Goal: Task Accomplishment & Management: Use online tool/utility

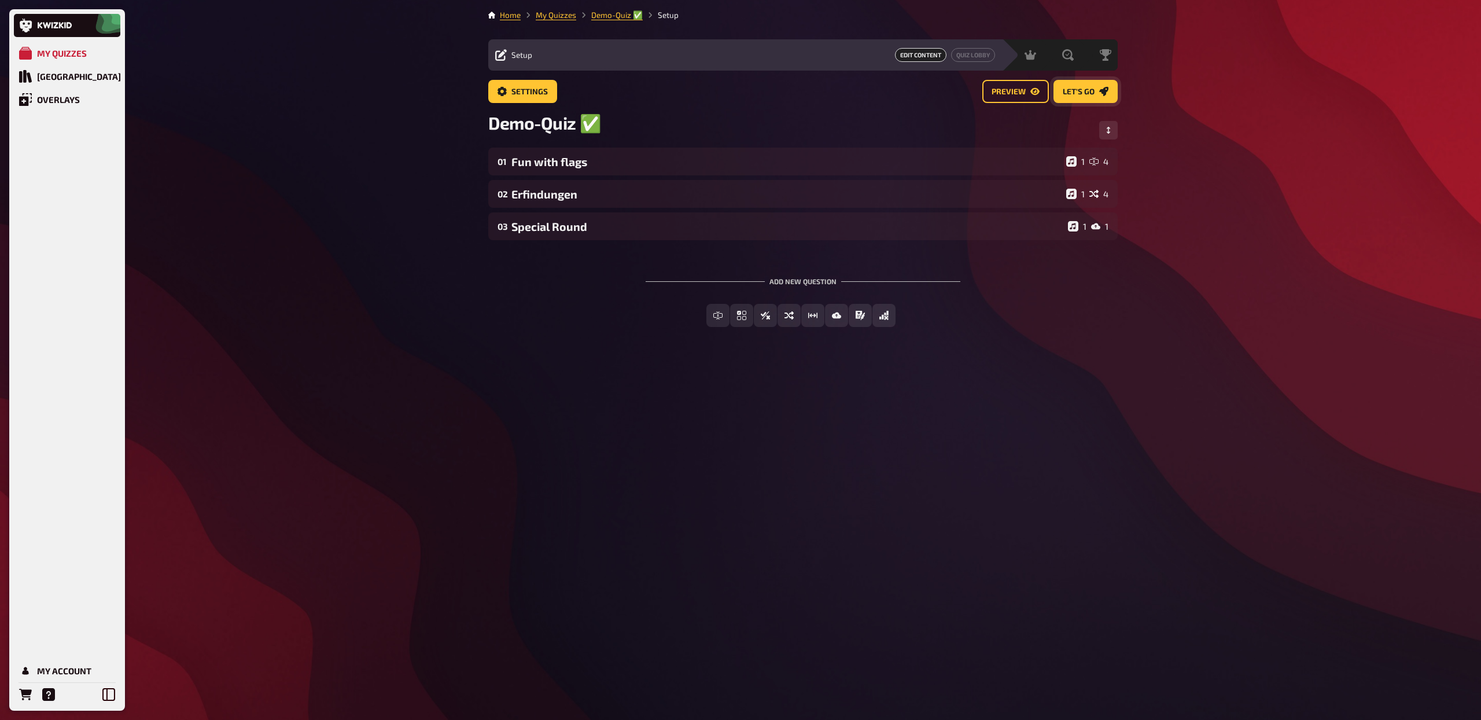
click at [1071, 89] on span "Let's go" at bounding box center [1079, 92] width 32 height 8
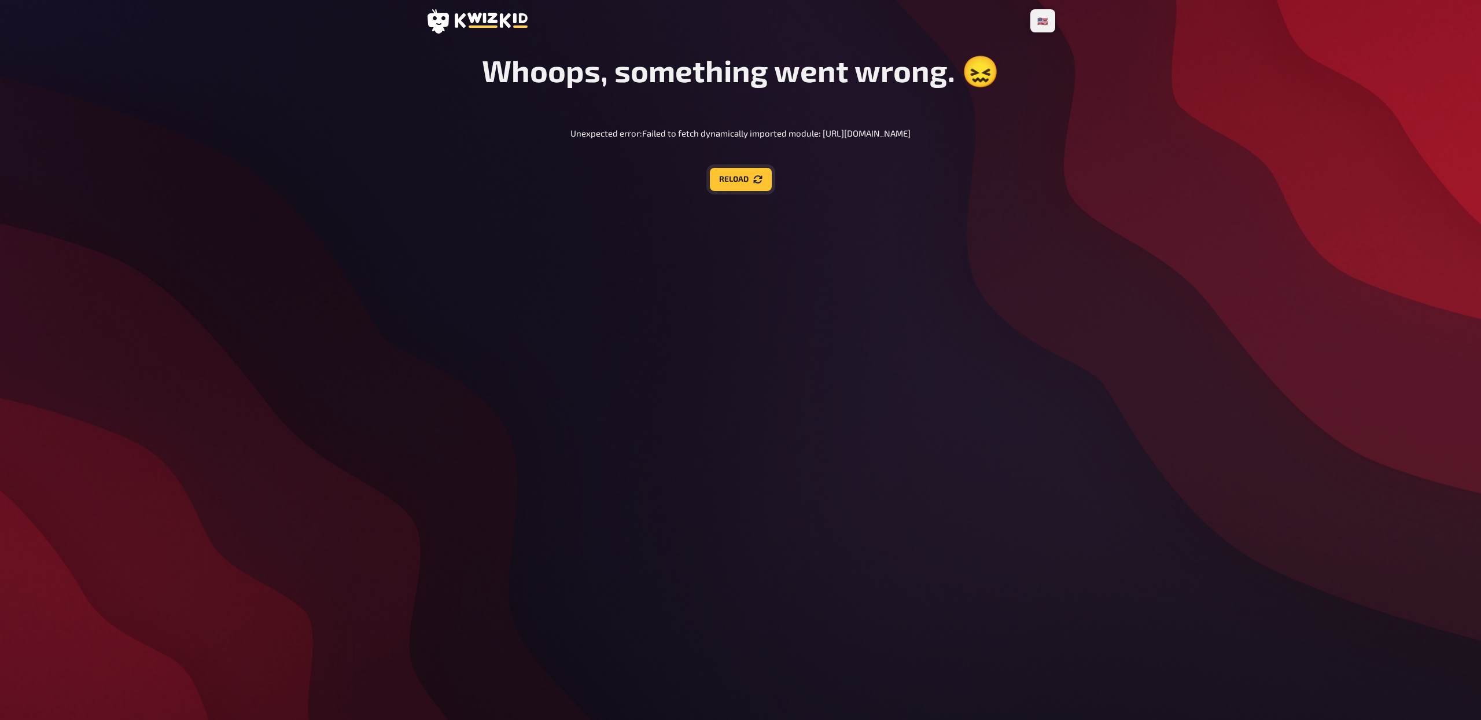
click at [745, 185] on button "Reload" at bounding box center [741, 179] width 62 height 23
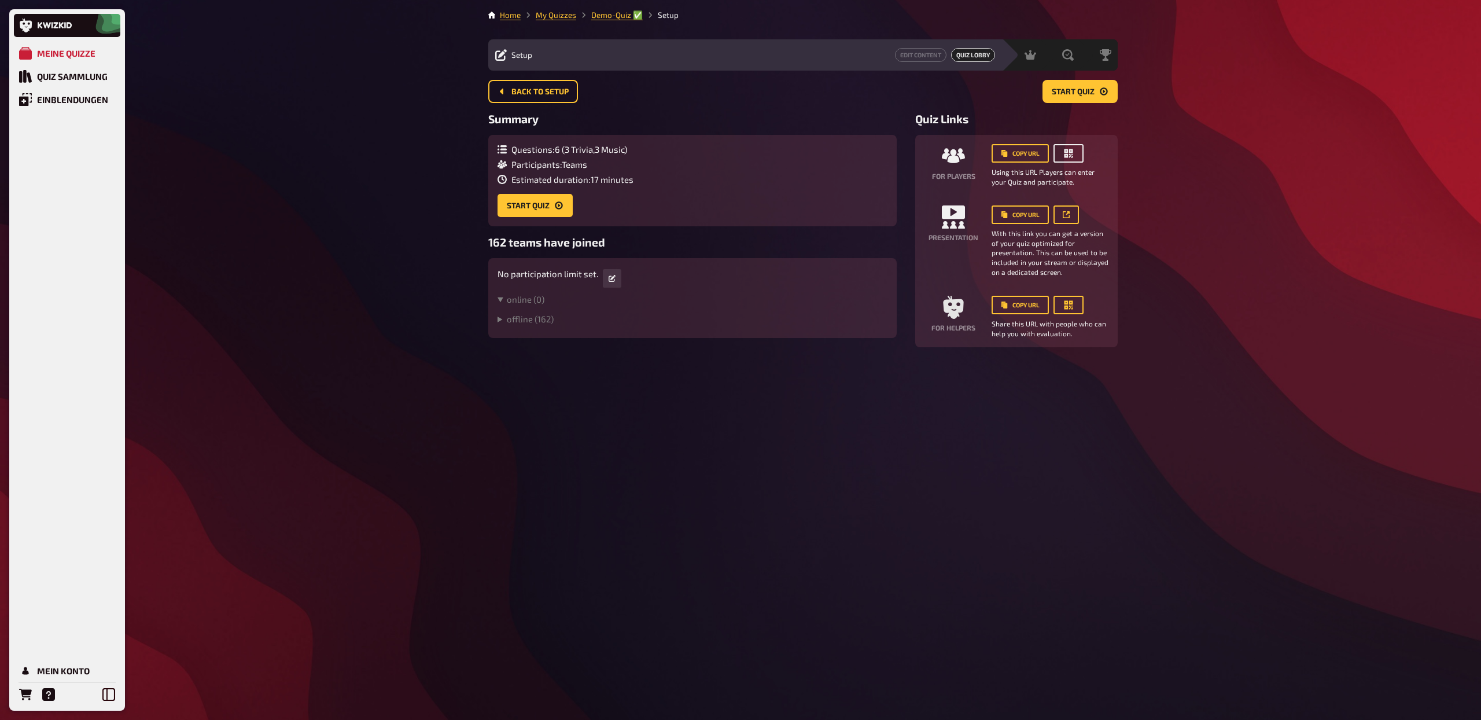
click at [1077, 154] on button "button" at bounding box center [1069, 153] width 30 height 19
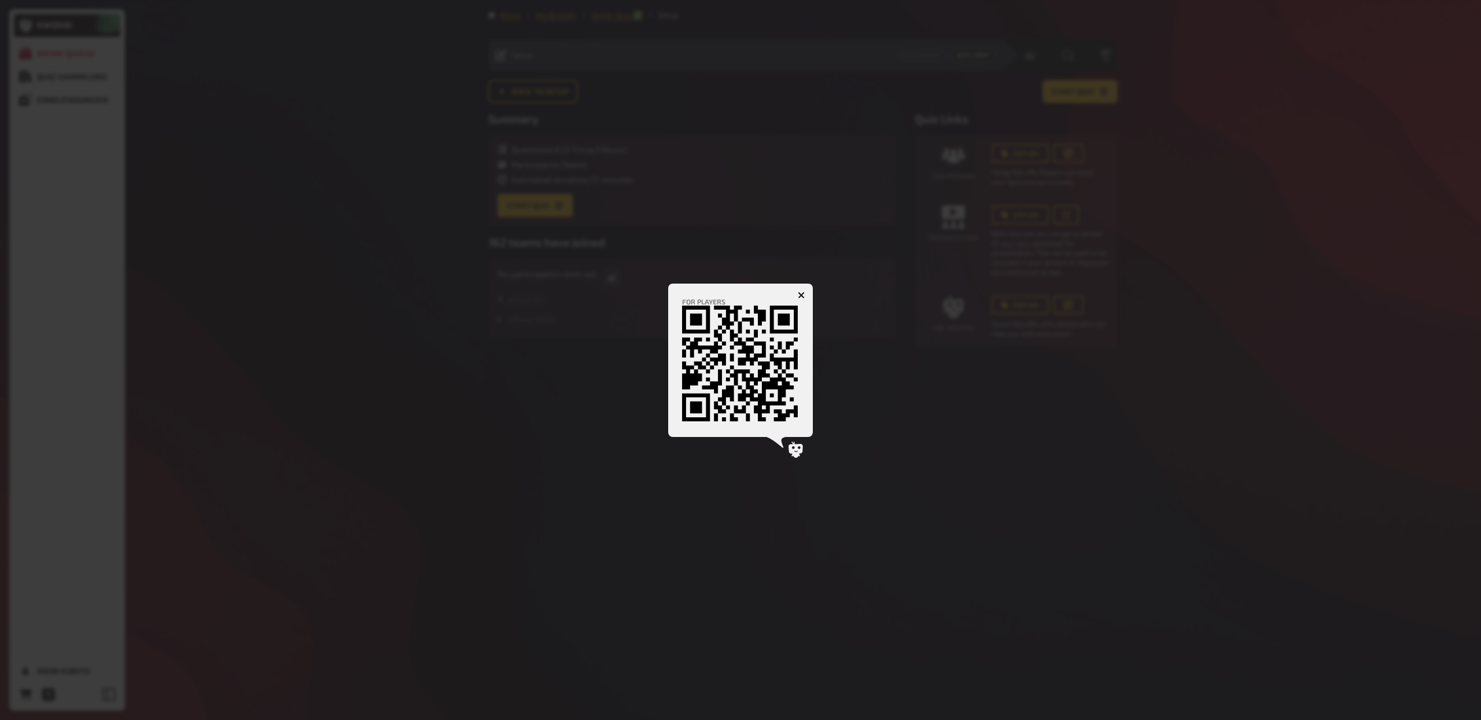
click at [803, 295] on icon "button" at bounding box center [801, 295] width 7 height 7
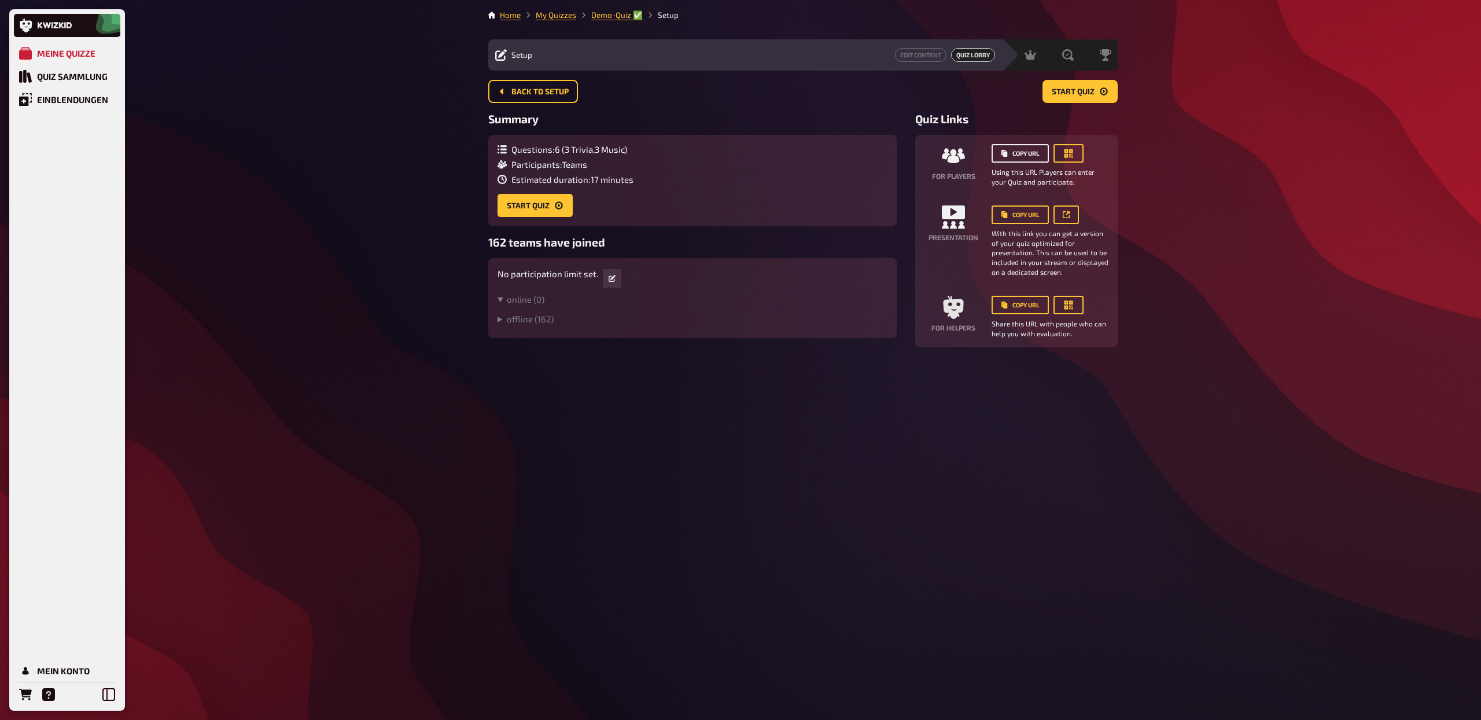
click at [1030, 144] on button "Copy URL" at bounding box center [1020, 153] width 57 height 19
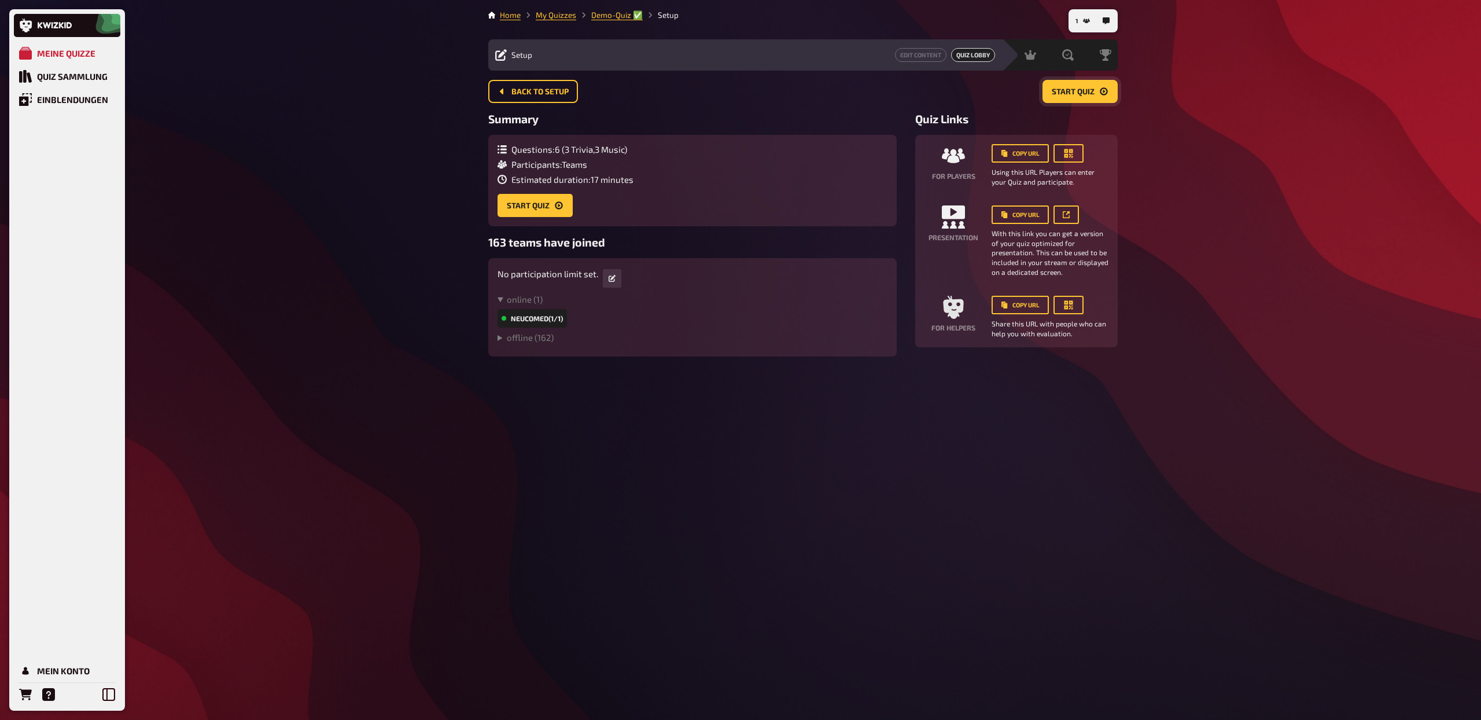
click at [1081, 100] on button "Start Quiz" at bounding box center [1080, 91] width 75 height 23
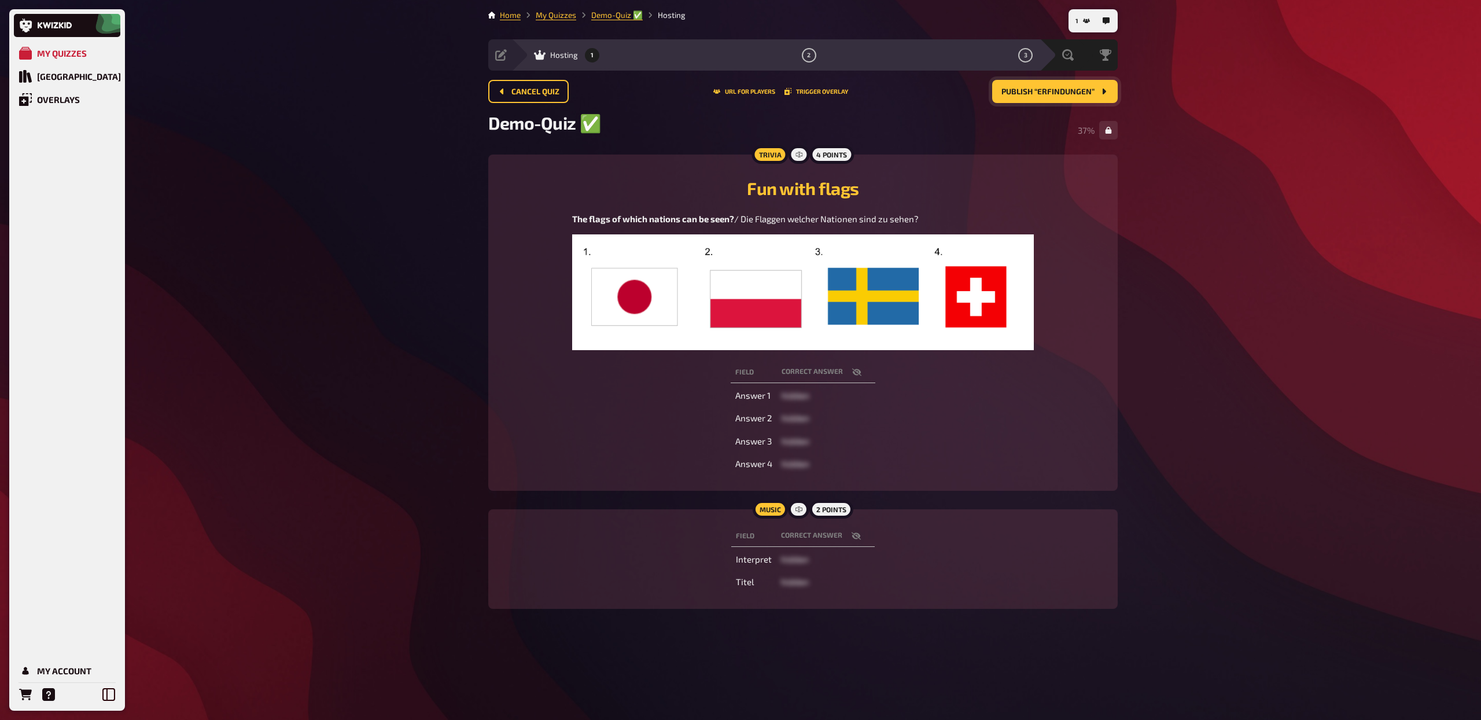
click at [1058, 94] on span "Publish “Erfindungen”" at bounding box center [1048, 92] width 93 height 8
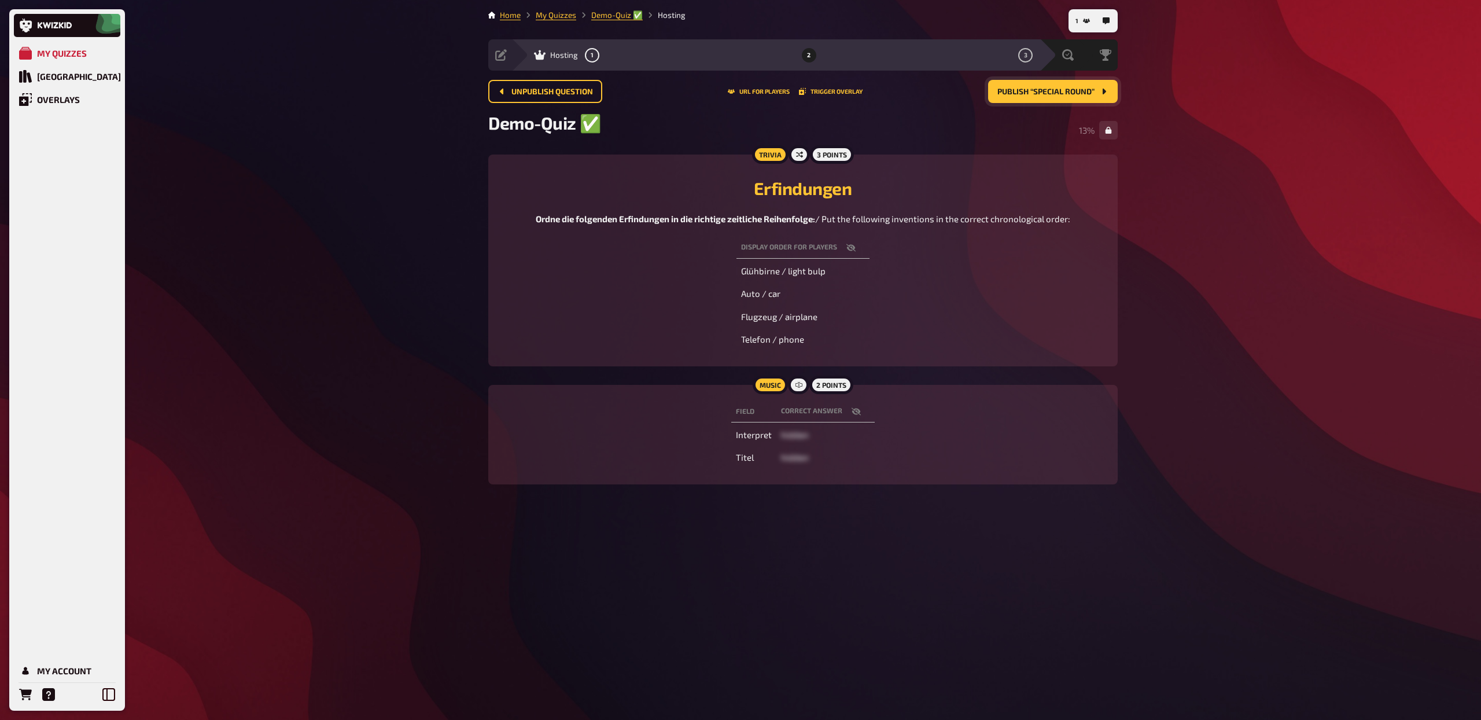
click at [1069, 97] on button "Publish “Special Round”" at bounding box center [1053, 91] width 130 height 23
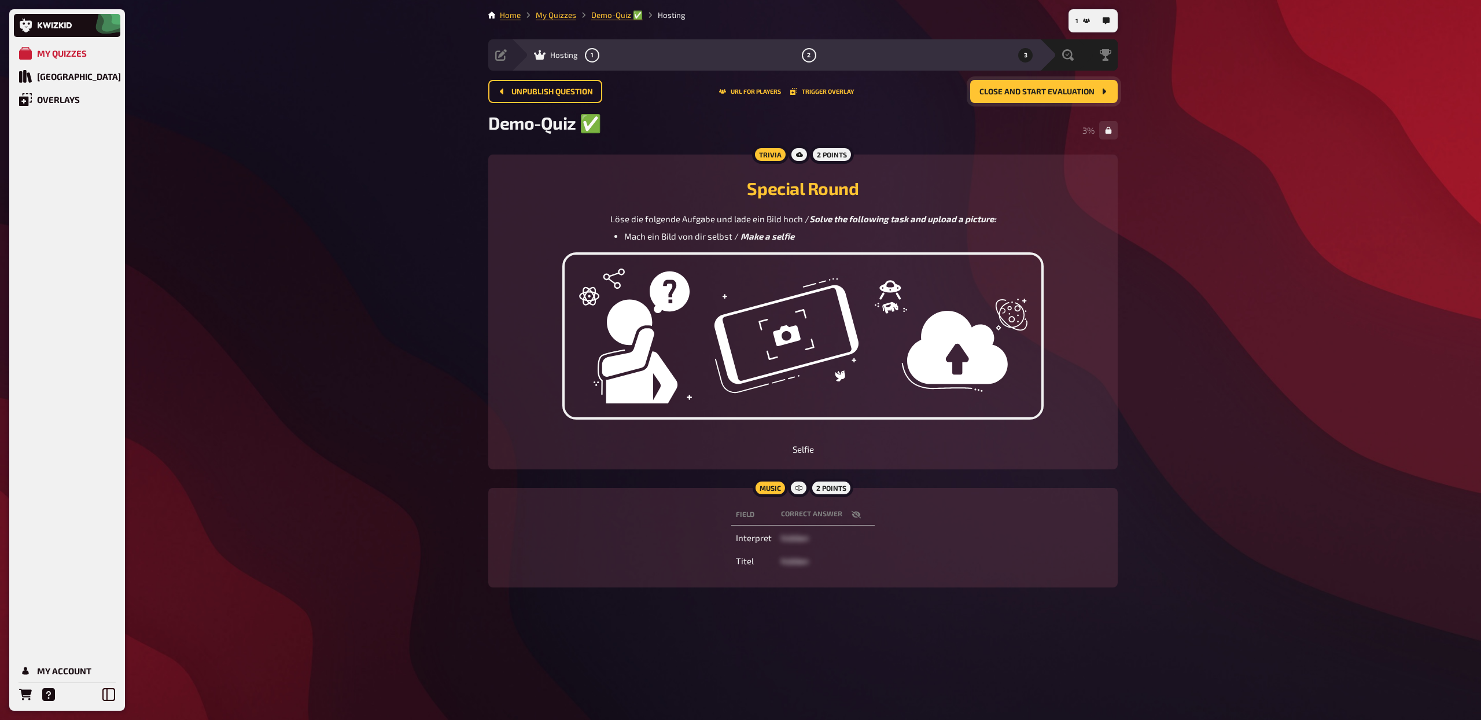
click at [1043, 94] on span "Close and start evaluation" at bounding box center [1037, 92] width 115 height 8
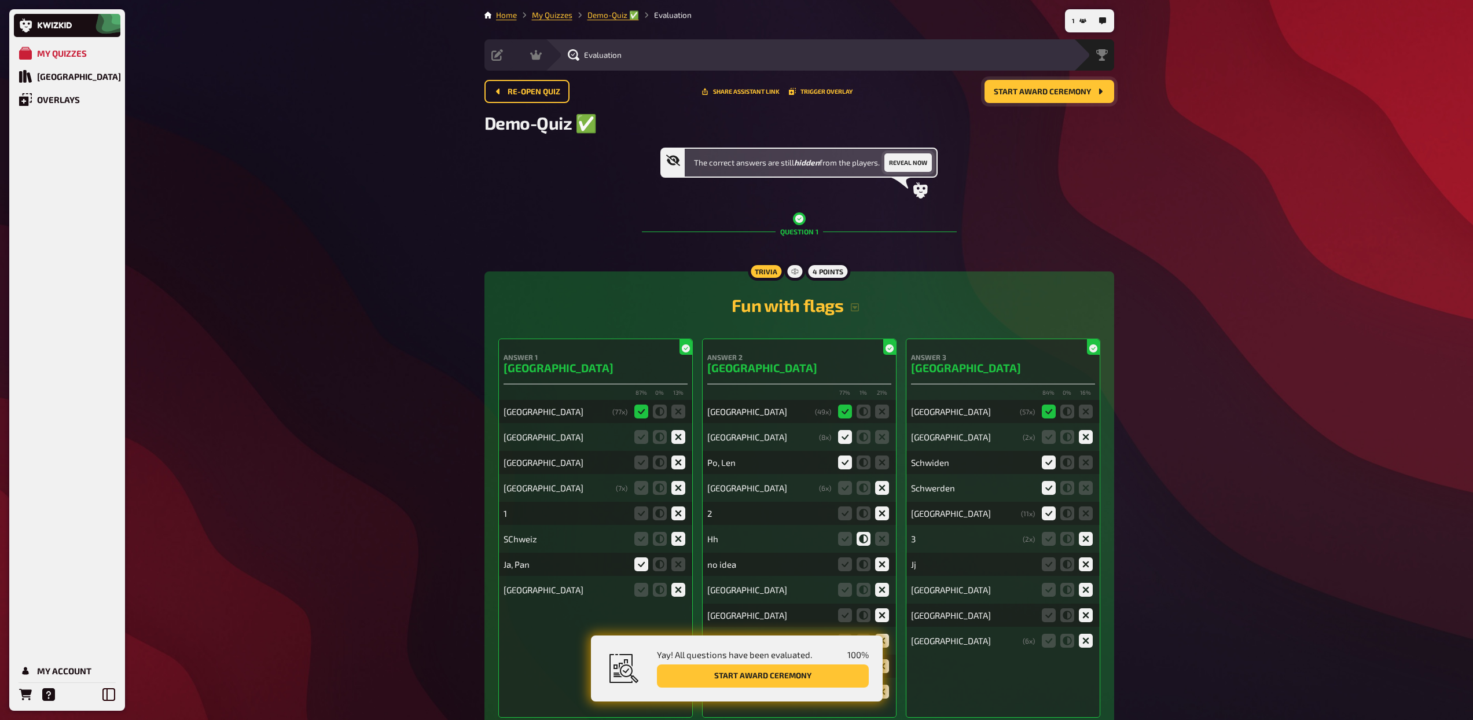
click at [913, 163] on button "Reveal now" at bounding box center [907, 162] width 47 height 19
click at [1035, 89] on span "Start award ceremony" at bounding box center [1042, 92] width 97 height 8
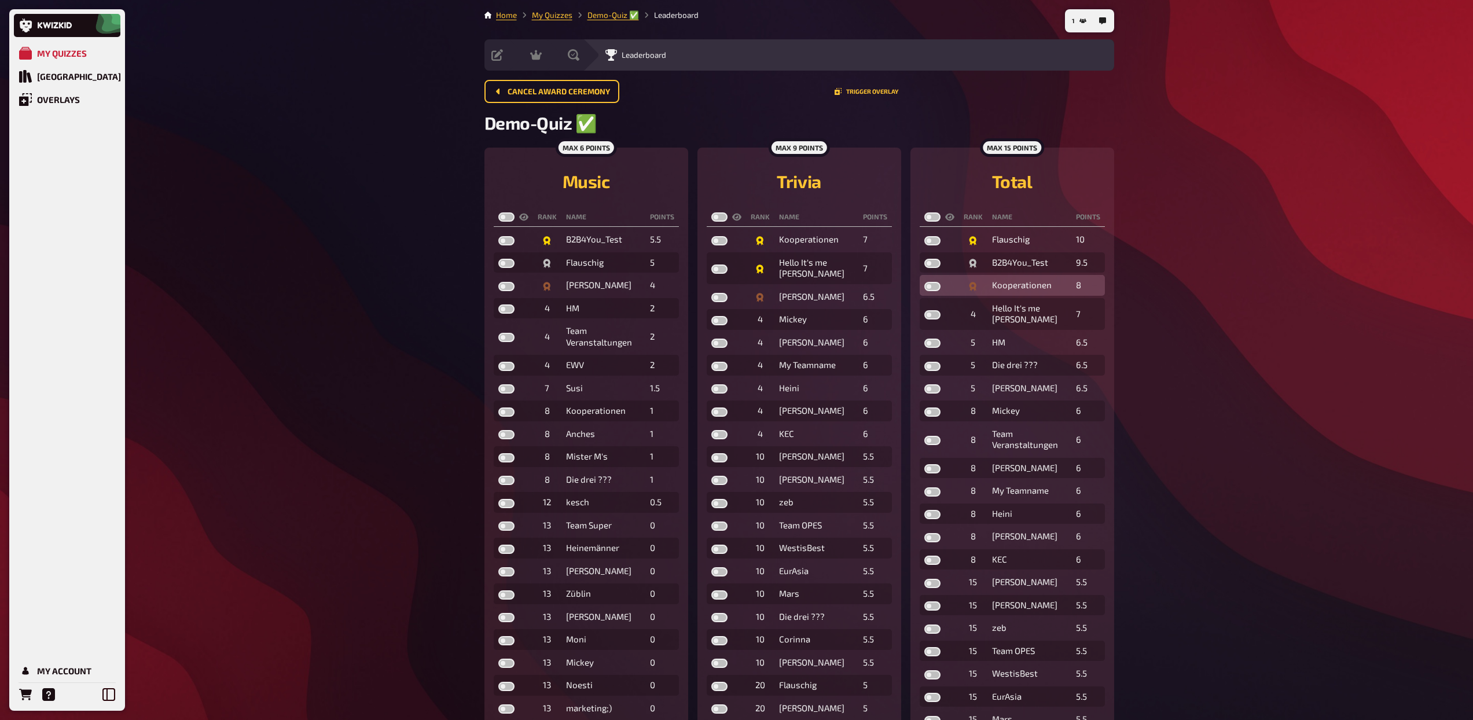
click at [933, 290] on label at bounding box center [932, 286] width 16 height 9
click at [924, 282] on input "checkbox" at bounding box center [924, 281] width 1 height 1
checkbox input "true"
click at [931, 261] on label at bounding box center [932, 263] width 16 height 9
click at [924, 259] on input "checkbox" at bounding box center [924, 258] width 1 height 1
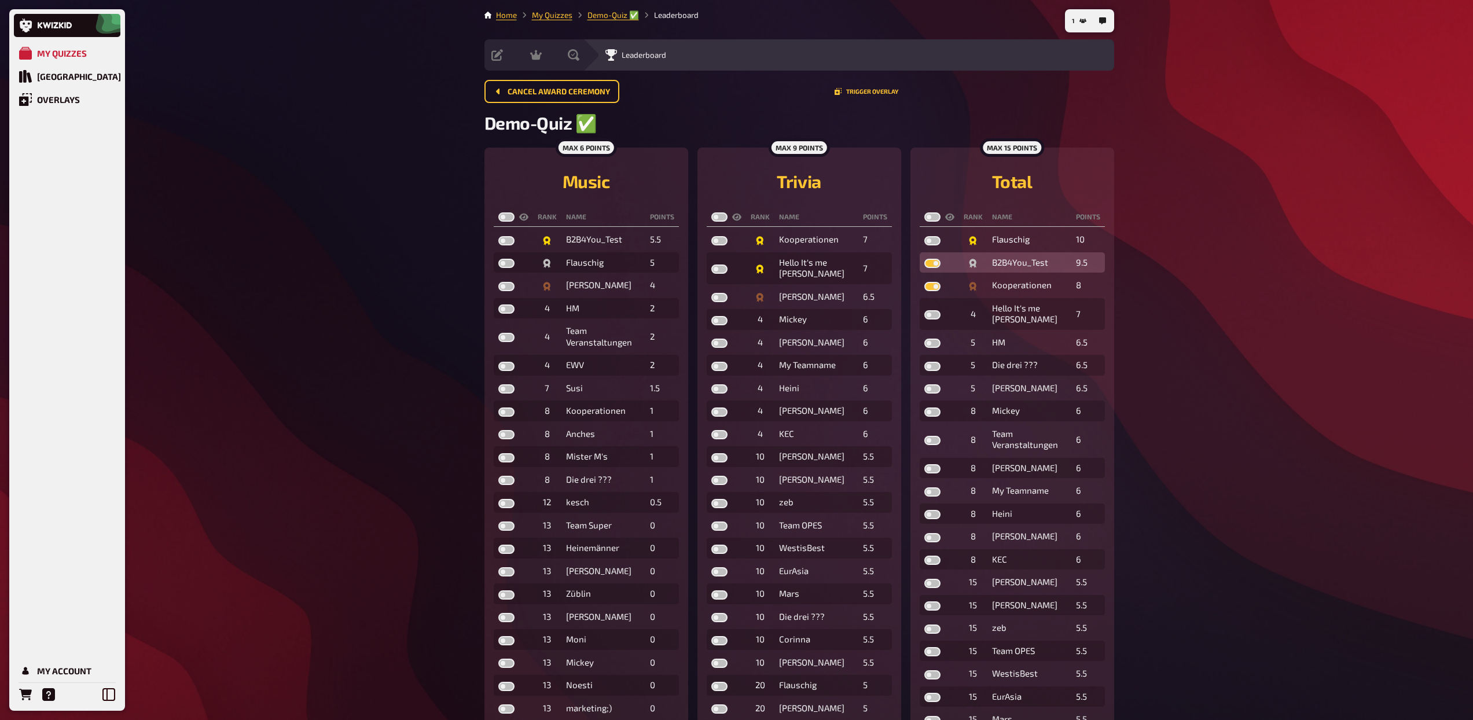
checkbox input "true"
click at [929, 242] on label at bounding box center [932, 240] width 16 height 9
click at [924, 236] on input "checkbox" at bounding box center [924, 236] width 1 height 1
checkbox input "true"
click at [933, 317] on label at bounding box center [932, 314] width 16 height 9
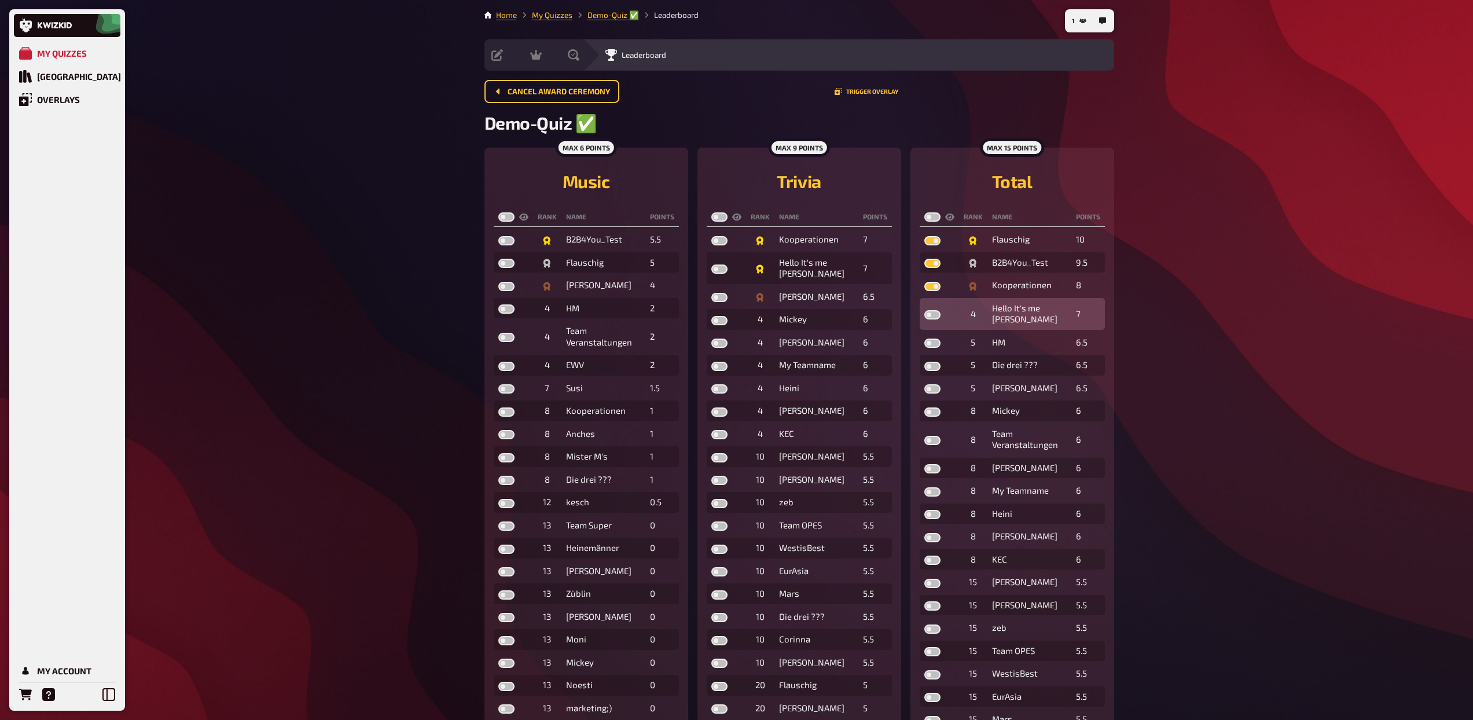
click at [924, 310] on input "checkbox" at bounding box center [924, 310] width 1 height 1
checkbox input "true"
click at [715, 322] on label at bounding box center [719, 320] width 16 height 9
click at [711, 316] on input "checkbox" at bounding box center [711, 315] width 1 height 1
checkbox input "true"
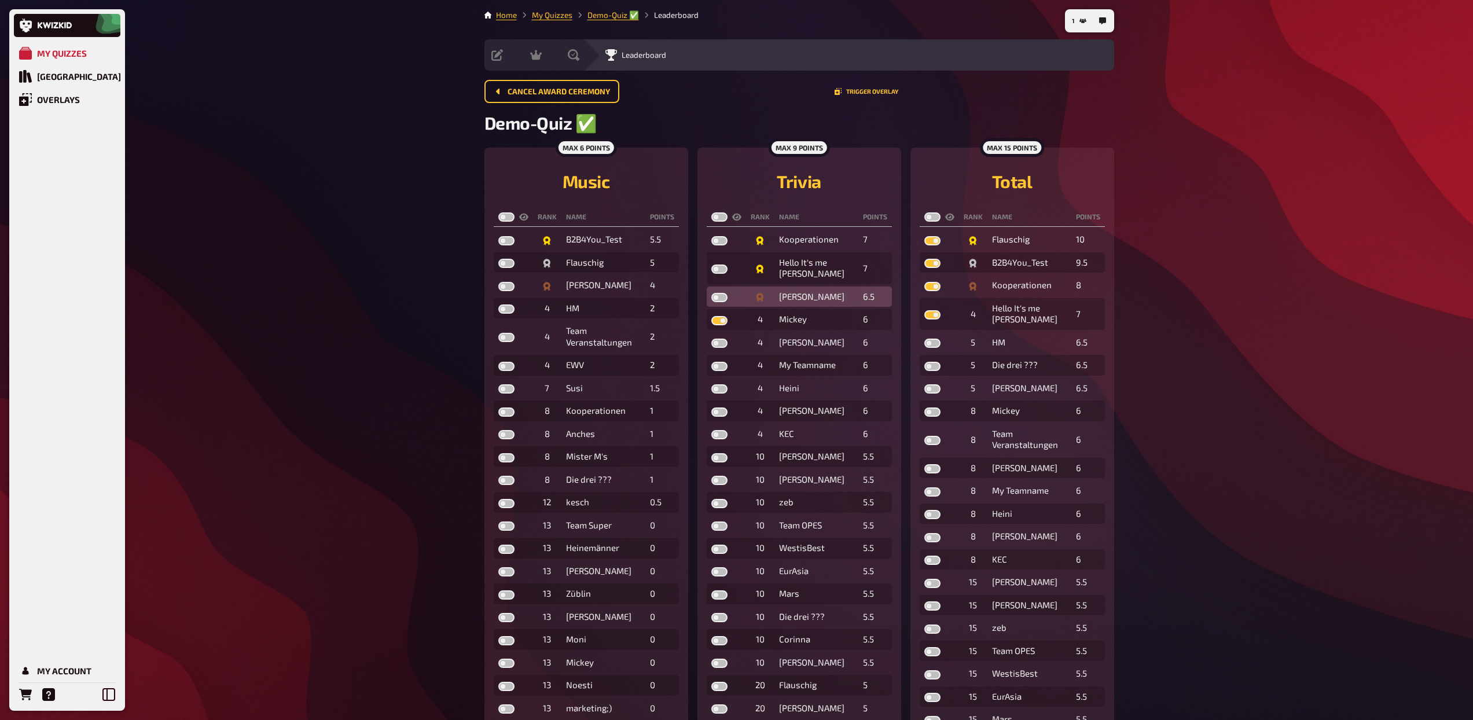
click at [718, 301] on label at bounding box center [719, 297] width 16 height 9
click at [711, 293] on input "checkbox" at bounding box center [711, 292] width 1 height 1
checkbox input "true"
click at [718, 267] on label at bounding box center [719, 268] width 16 height 9
click at [711, 264] on input "checkbox" at bounding box center [711, 264] width 1 height 1
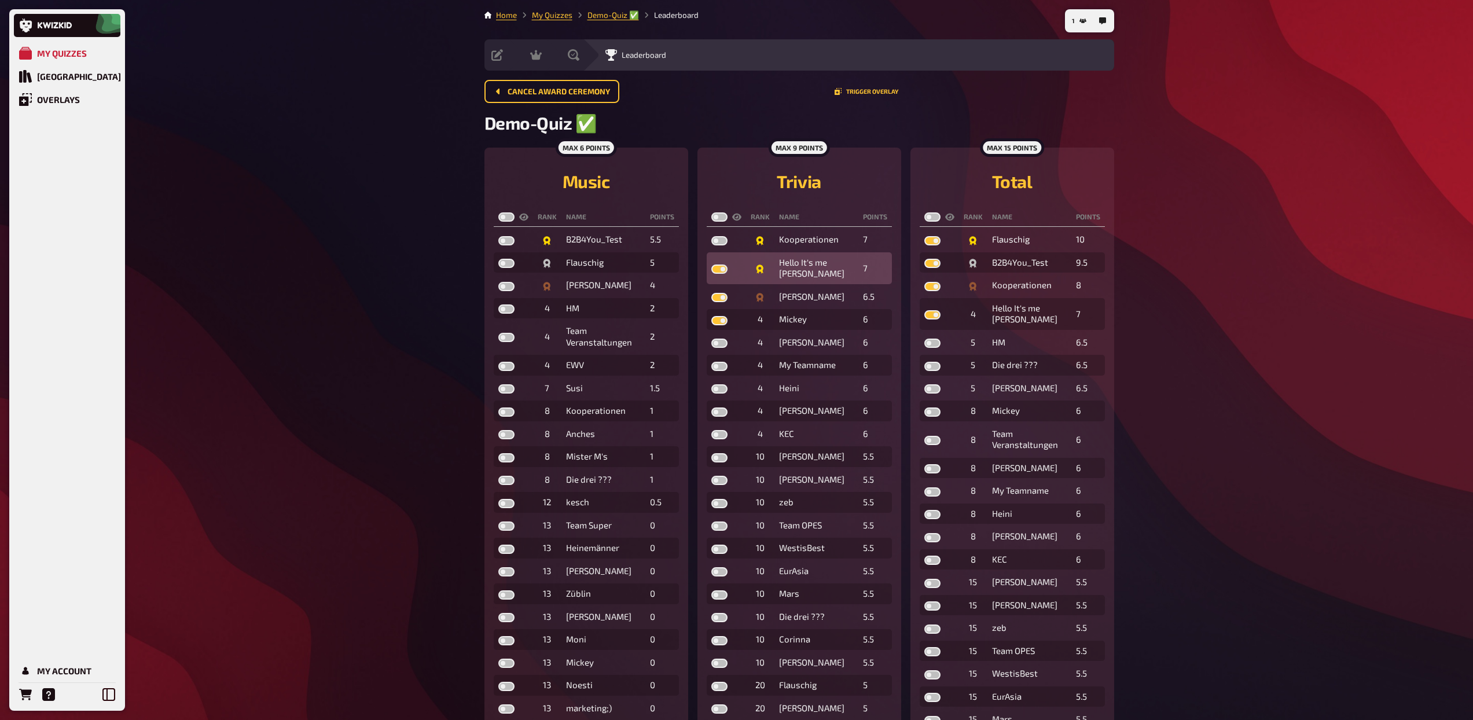
checkbox input "true"
click at [719, 240] on label at bounding box center [719, 240] width 16 height 9
click at [711, 236] on input "checkbox" at bounding box center [711, 236] width 1 height 1
checkbox input "true"
click at [499, 241] on label at bounding box center [506, 240] width 16 height 9
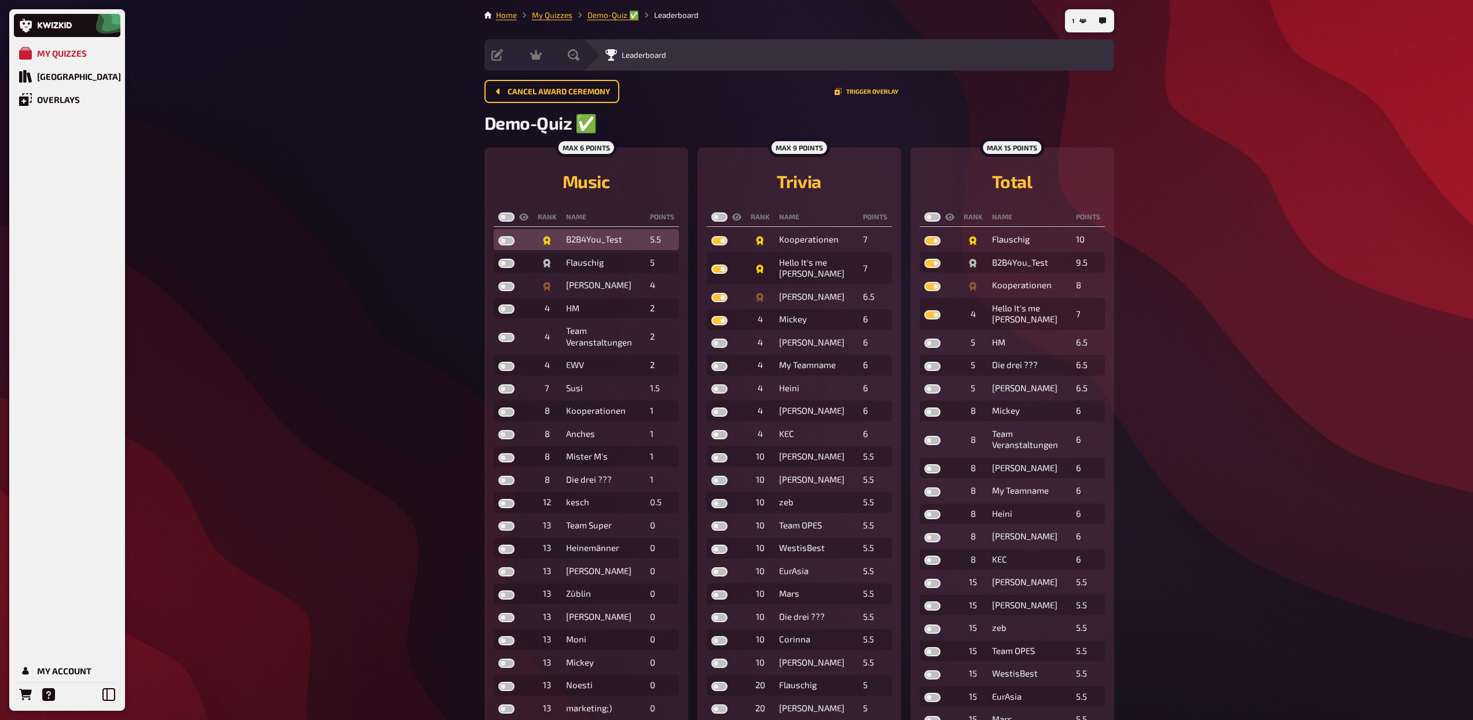
click at [498, 236] on input "checkbox" at bounding box center [498, 236] width 1 height 1
checkbox input "true"
drag, startPoint x: 502, startPoint y: 264, endPoint x: 506, endPoint y: 281, distance: 17.3
click at [502, 264] on label at bounding box center [506, 263] width 16 height 9
click at [498, 259] on input "checkbox" at bounding box center [498, 258] width 1 height 1
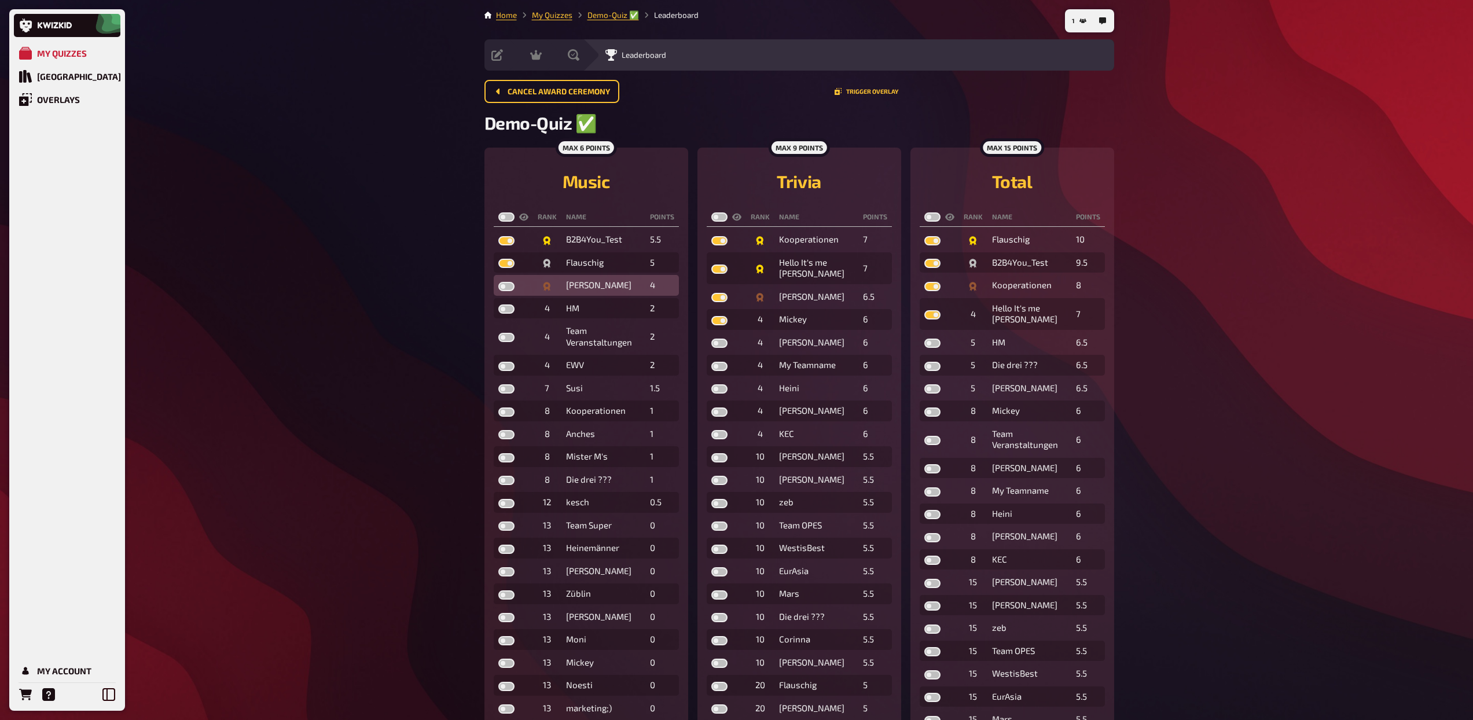
checkbox input "true"
click at [504, 289] on label at bounding box center [506, 286] width 16 height 9
click at [498, 282] on input "checkbox" at bounding box center [498, 281] width 1 height 1
checkbox input "true"
click at [506, 313] on label at bounding box center [506, 308] width 16 height 9
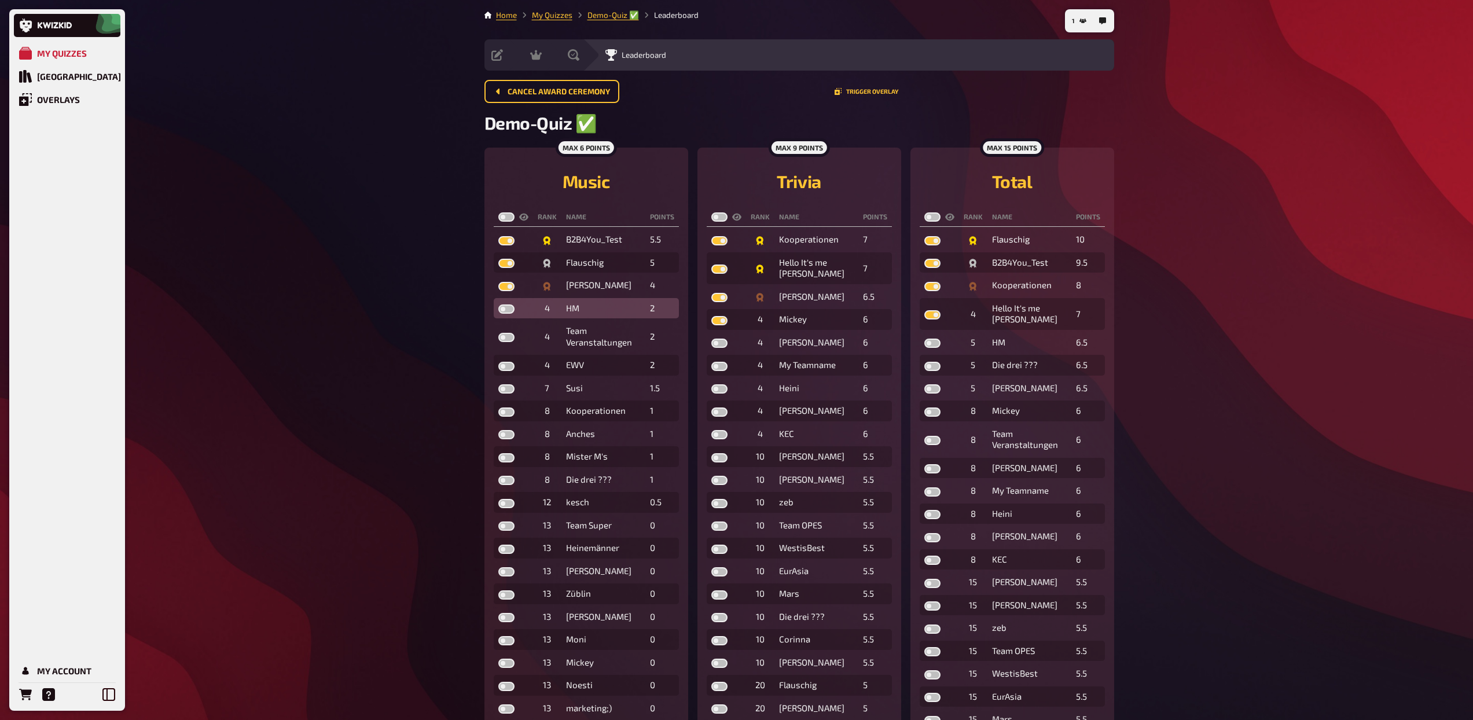
click at [498, 304] on input "checkbox" at bounding box center [498, 304] width 1 height 1
checkbox input "true"
